Goal: Transaction & Acquisition: Register for event/course

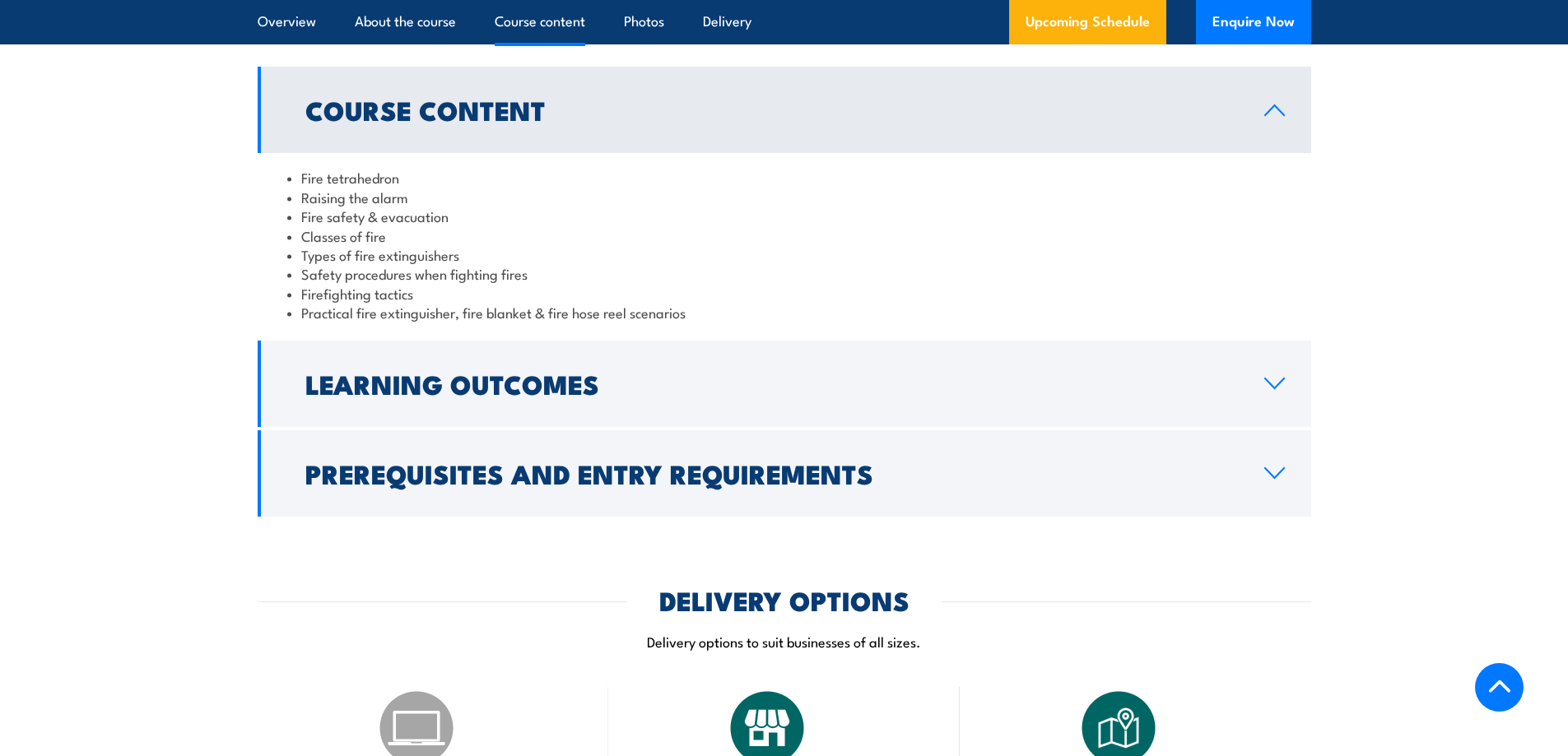
scroll to position [1564, 0]
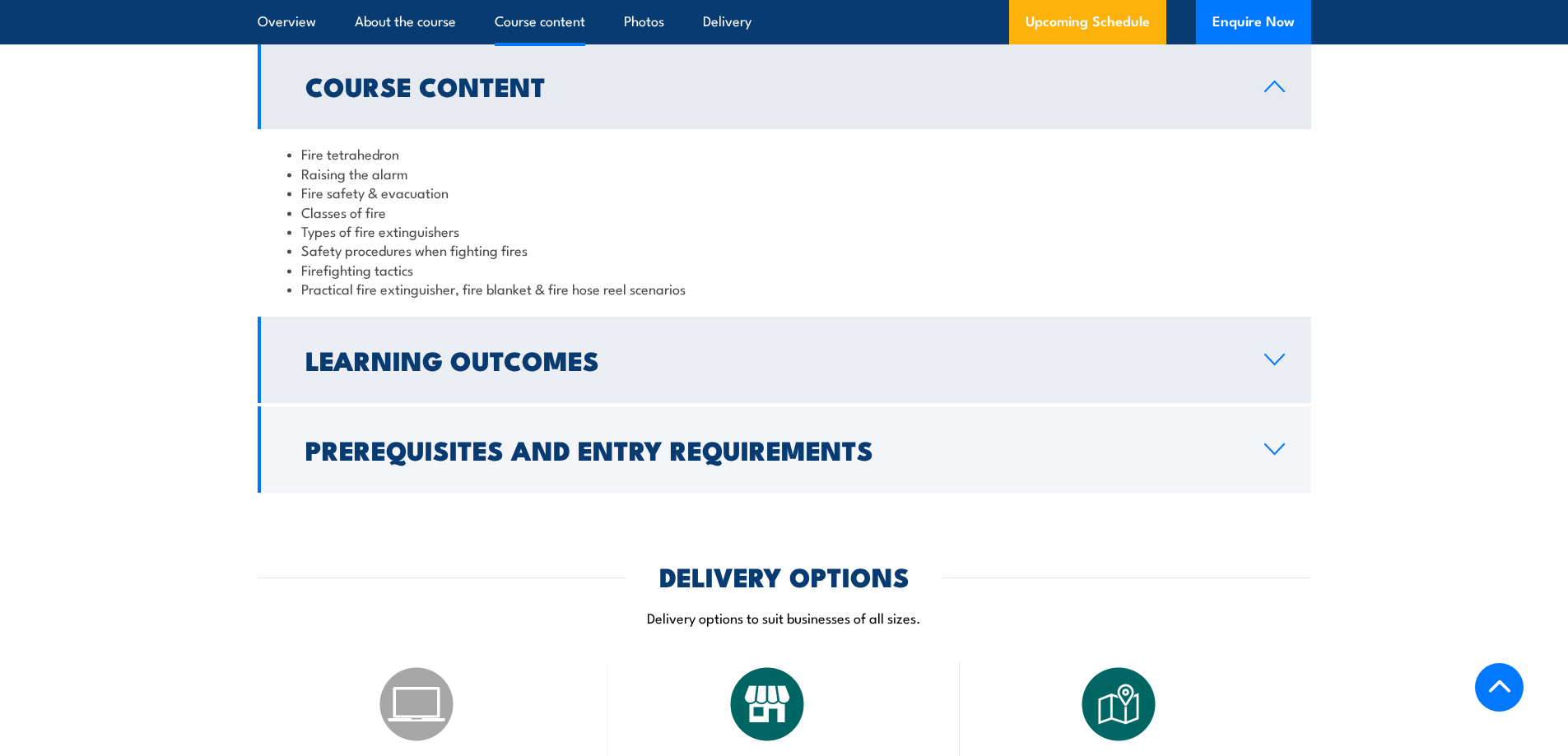
click at [1280, 358] on icon at bounding box center [1274, 359] width 19 height 10
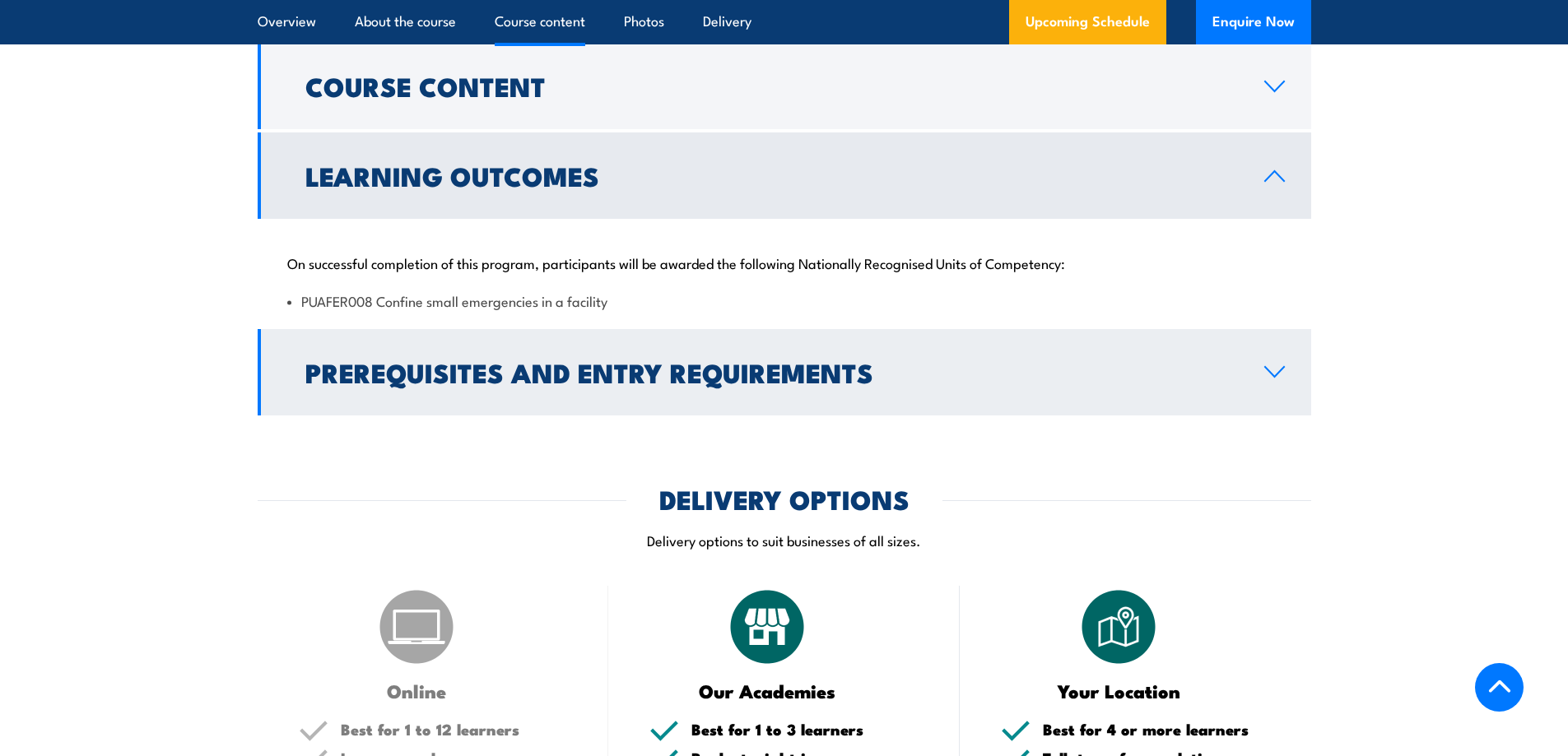
click at [615, 383] on h2 "Prerequisites and Entry Requirements" at bounding box center [771, 371] width 933 height 23
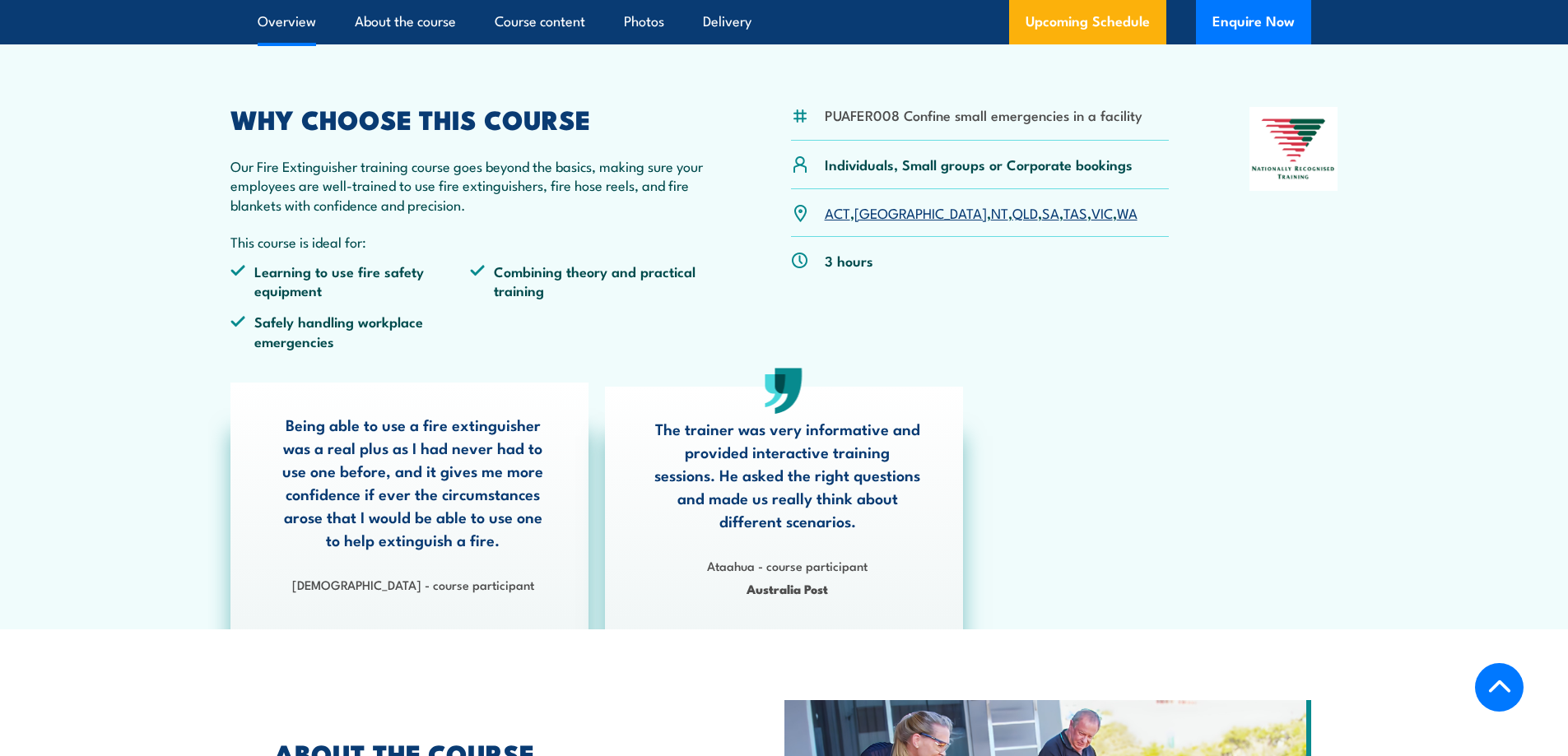
scroll to position [247, 0]
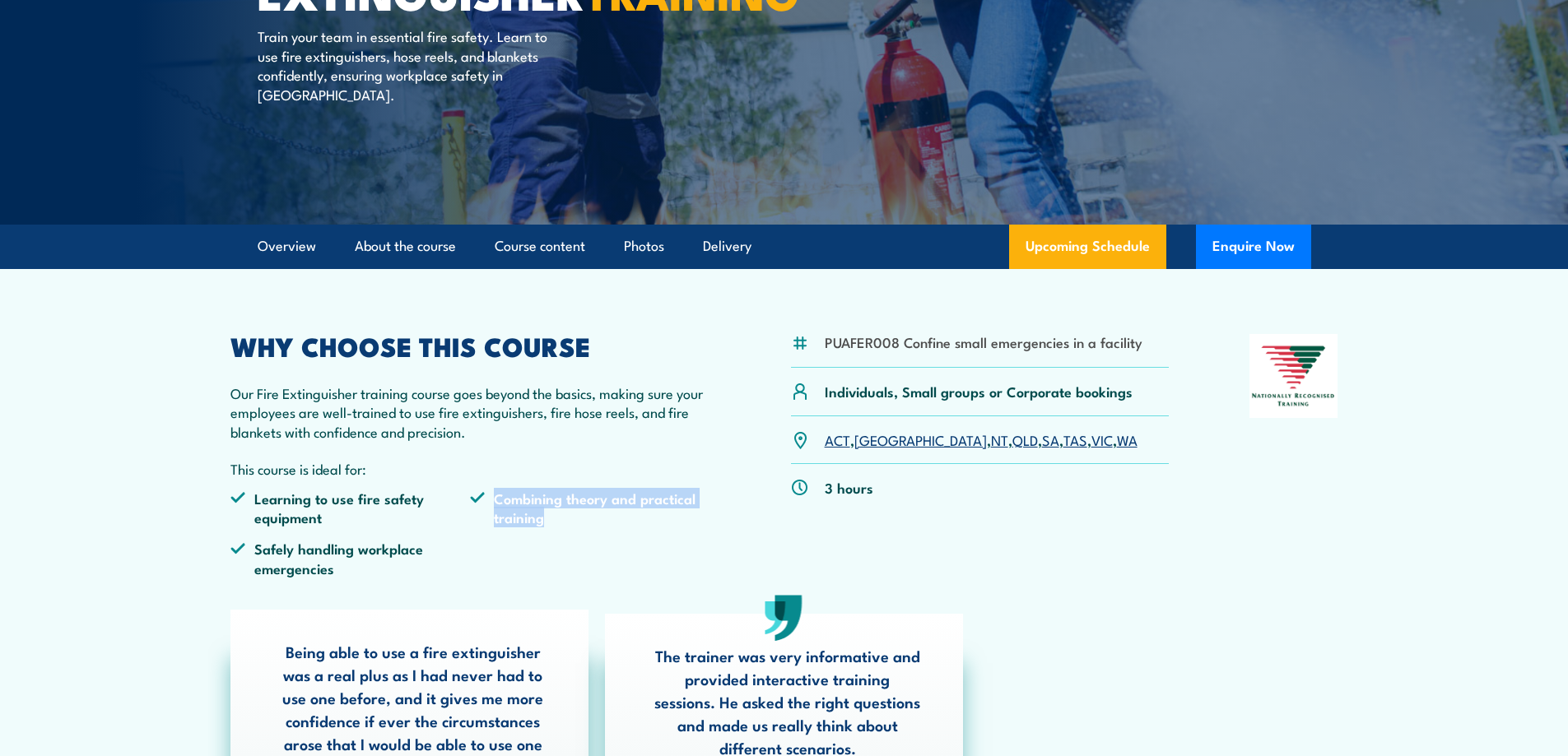
drag, startPoint x: 495, startPoint y: 497, endPoint x: 665, endPoint y: 521, distance: 171.7
click at [665, 521] on li "Combining theory and practical training" at bounding box center [590, 508] width 240 height 38
click at [665, 520] on li "Combining theory and practical training" at bounding box center [590, 508] width 240 height 38
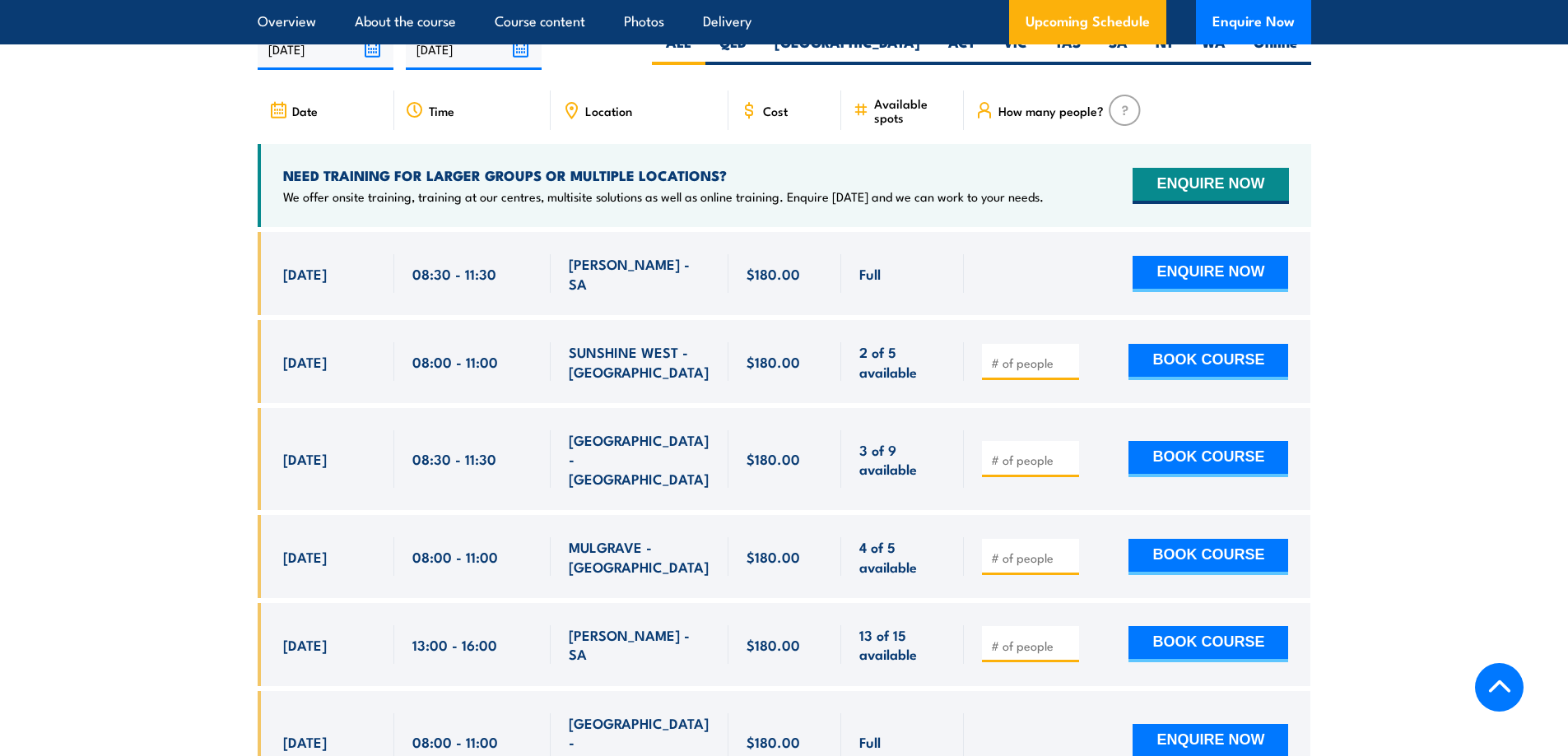
scroll to position [2799, 0]
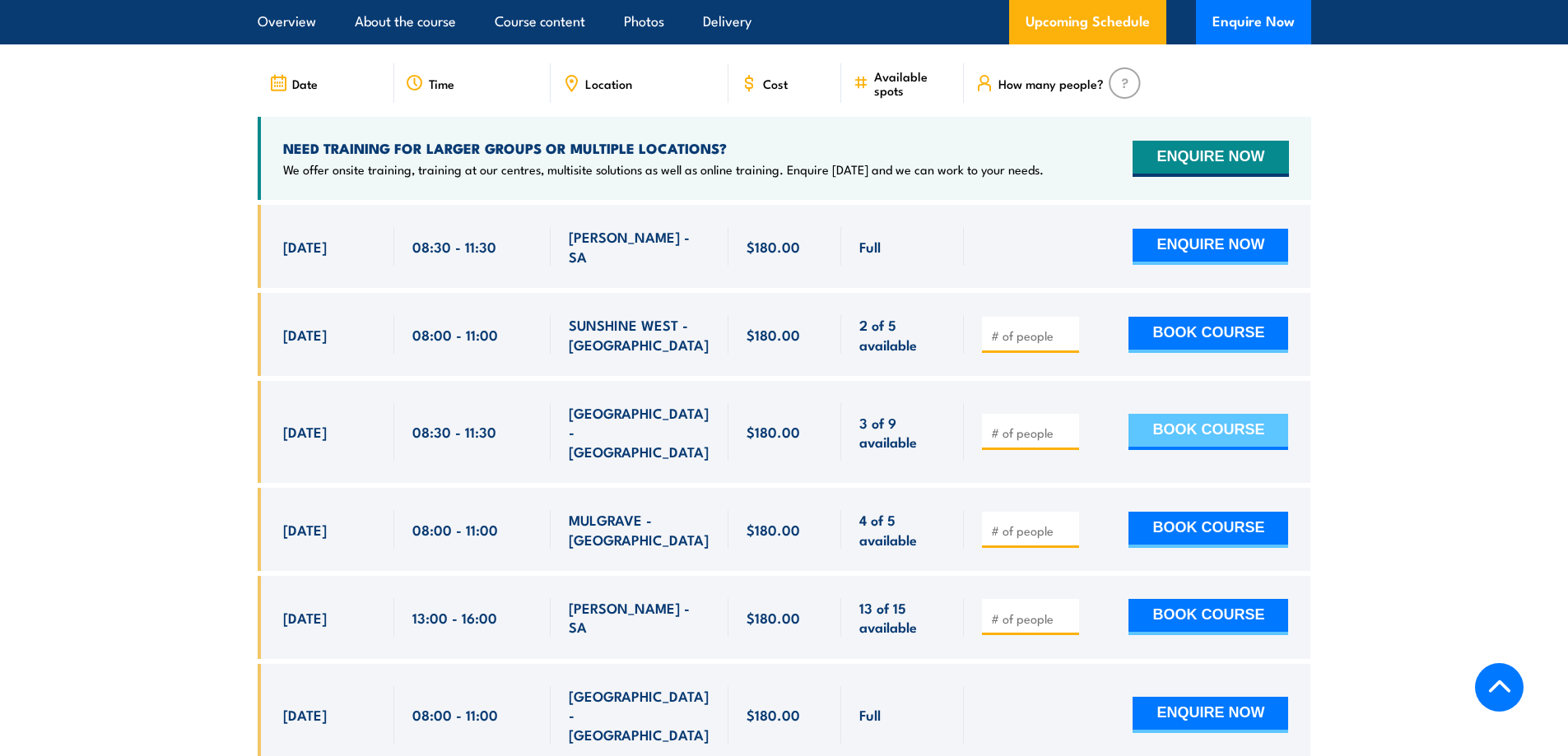
click at [1169, 414] on button "BOOK COURSE" at bounding box center [1208, 432] width 160 height 36
click at [1037, 425] on input "number" at bounding box center [1032, 433] width 82 height 17
type input "1"
click at [1065, 425] on input "1" at bounding box center [1032, 433] width 82 height 17
click at [1167, 414] on button "BOOK COURSE" at bounding box center [1208, 432] width 160 height 36
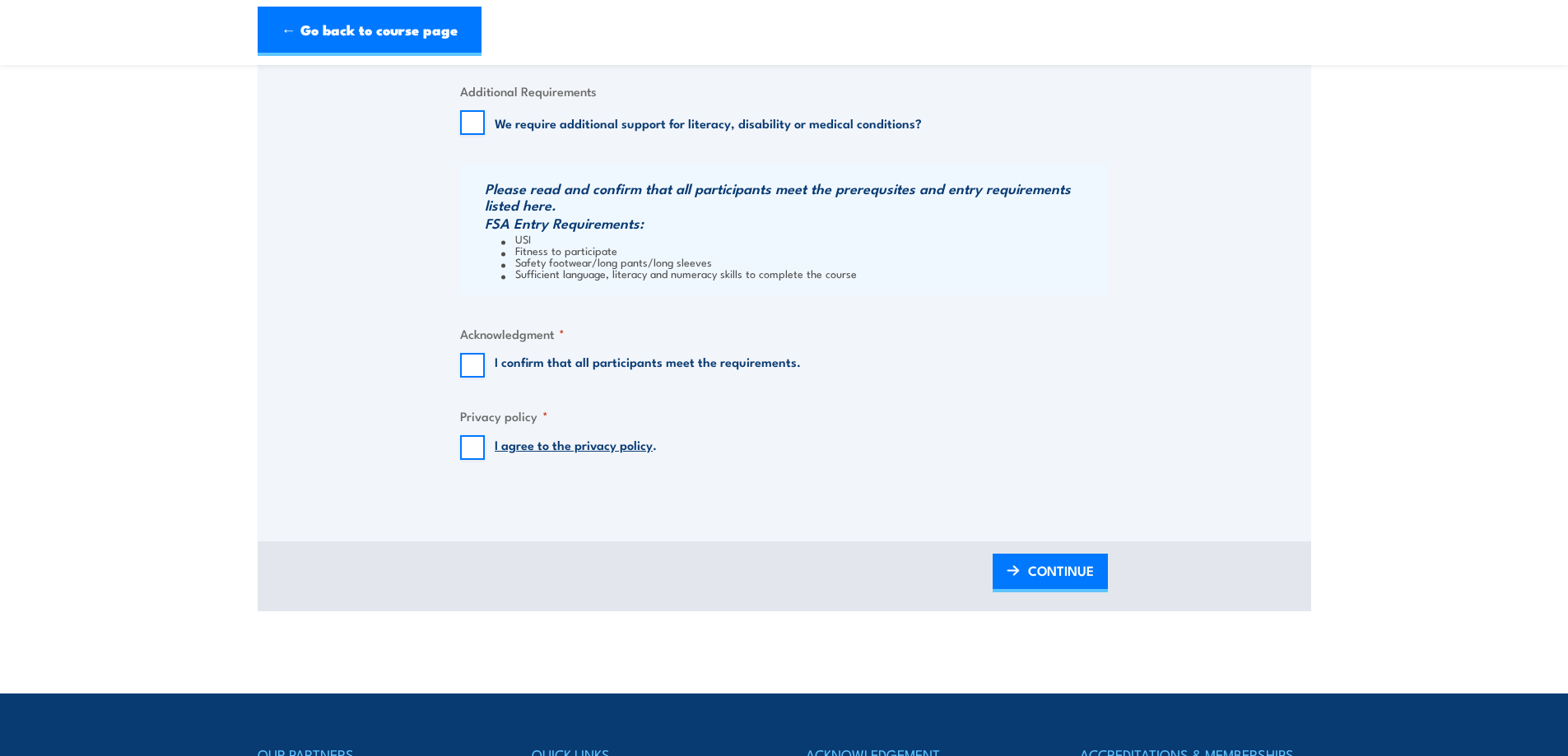
scroll to position [1235, 0]
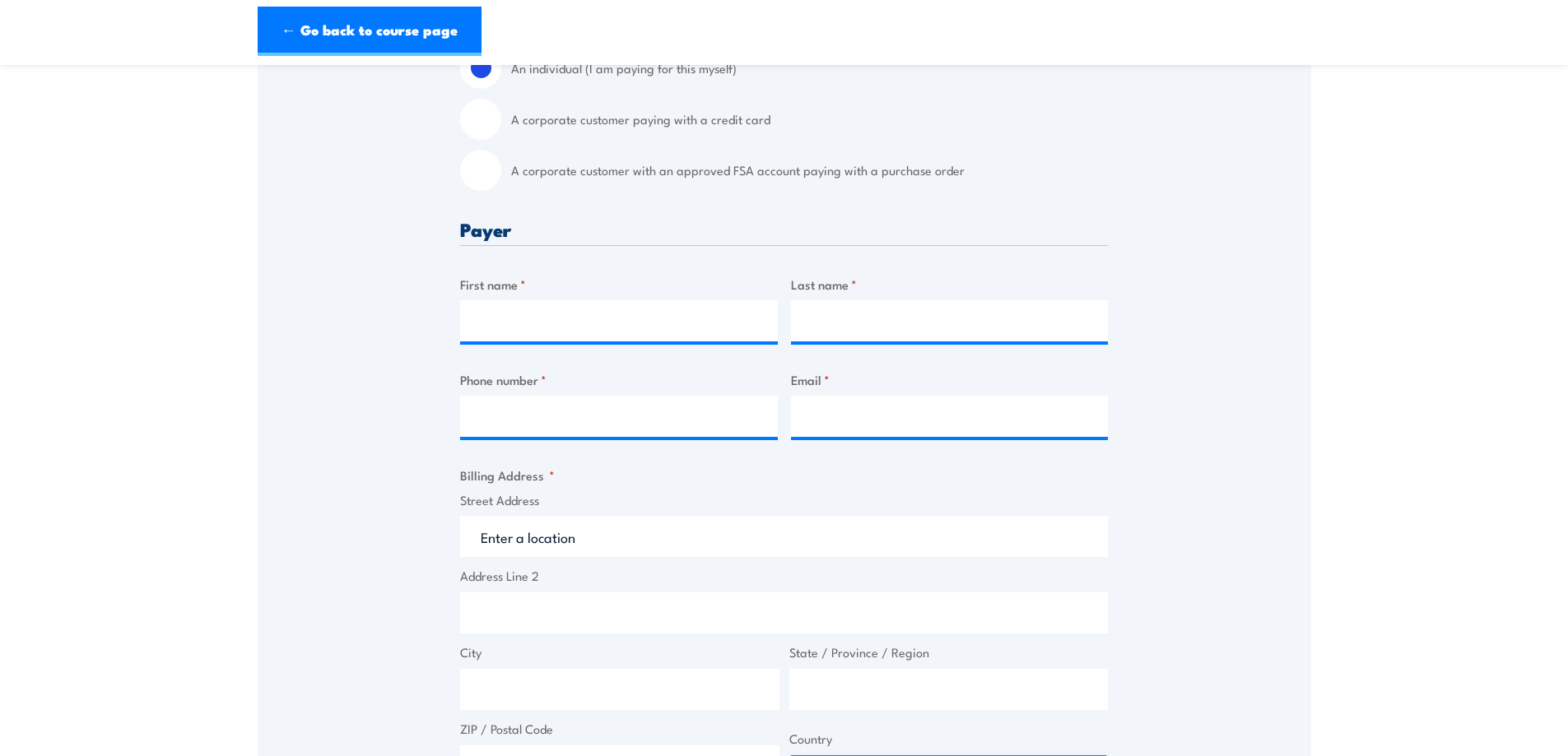
scroll to position [0, 0]
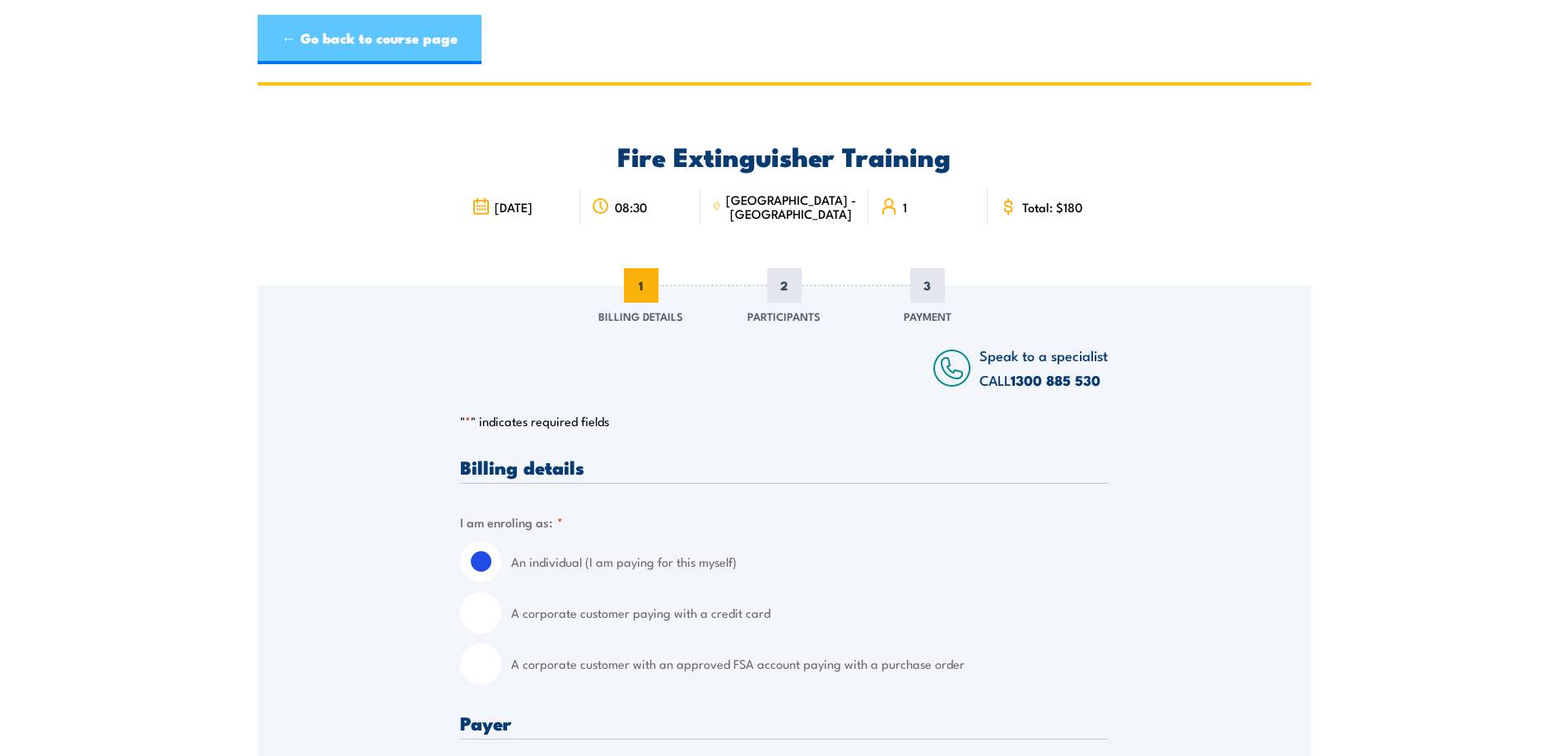
click at [328, 36] on link "← Go back to course page" at bounding box center [370, 39] width 224 height 50
